Goal: Information Seeking & Learning: Learn about a topic

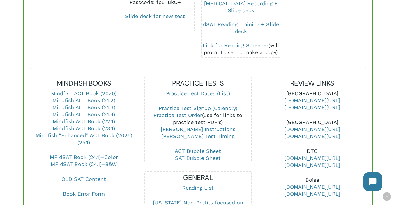
scroll to position [175, 0]
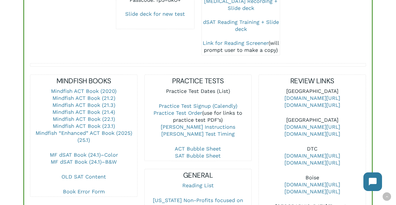
click at [201, 88] on link "Practice Test Dates (List)" at bounding box center [198, 91] width 64 height 6
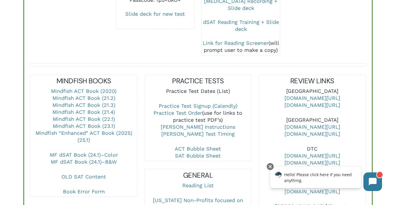
click at [199, 88] on link "Practice Test Dates (List)" at bounding box center [198, 91] width 64 height 6
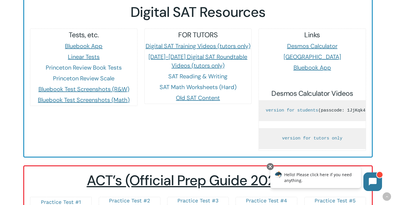
scroll to position [549, 0]
